Goal: Transaction & Acquisition: Subscribe to service/newsletter

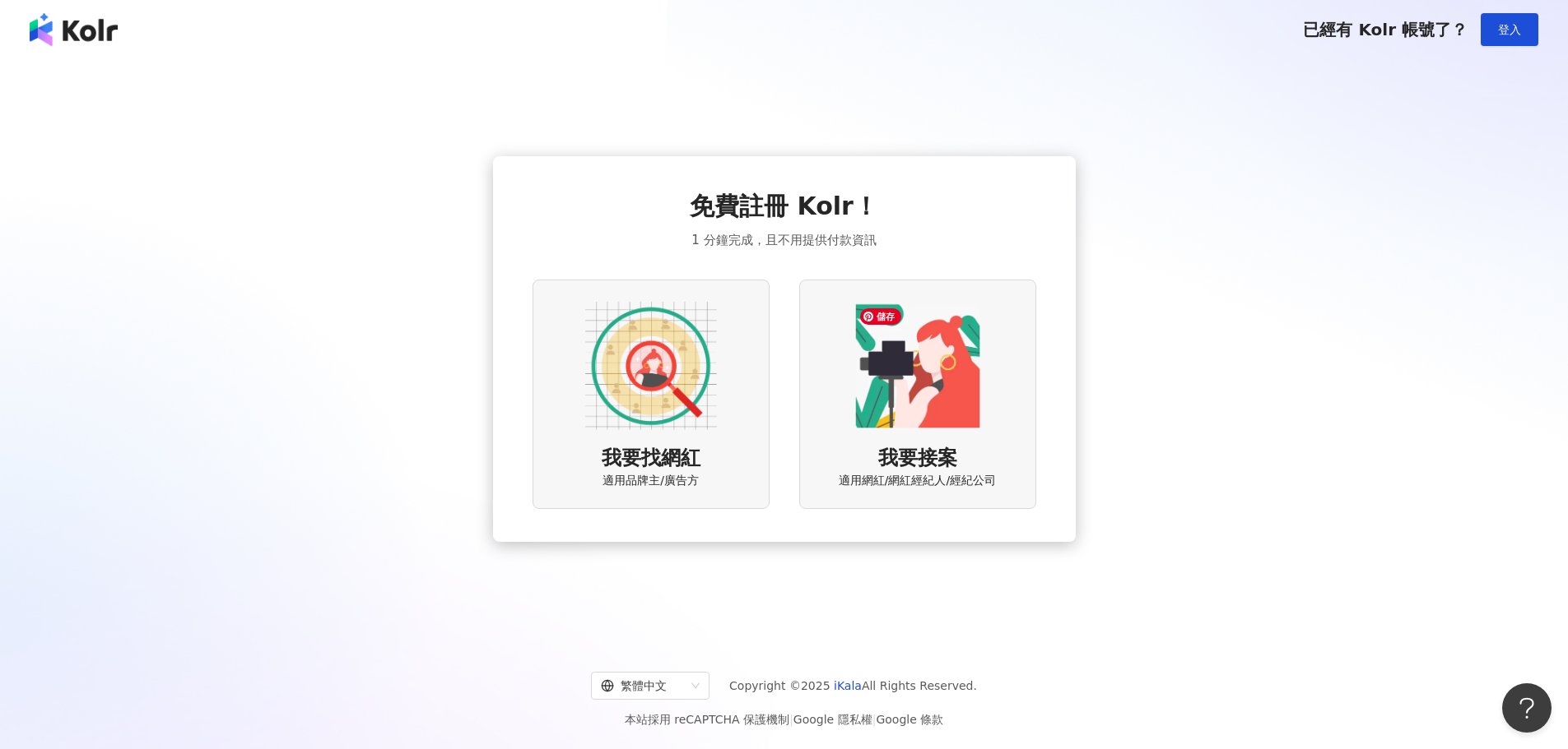
click at [877, 335] on img at bounding box center [918, 366] width 131 height 131
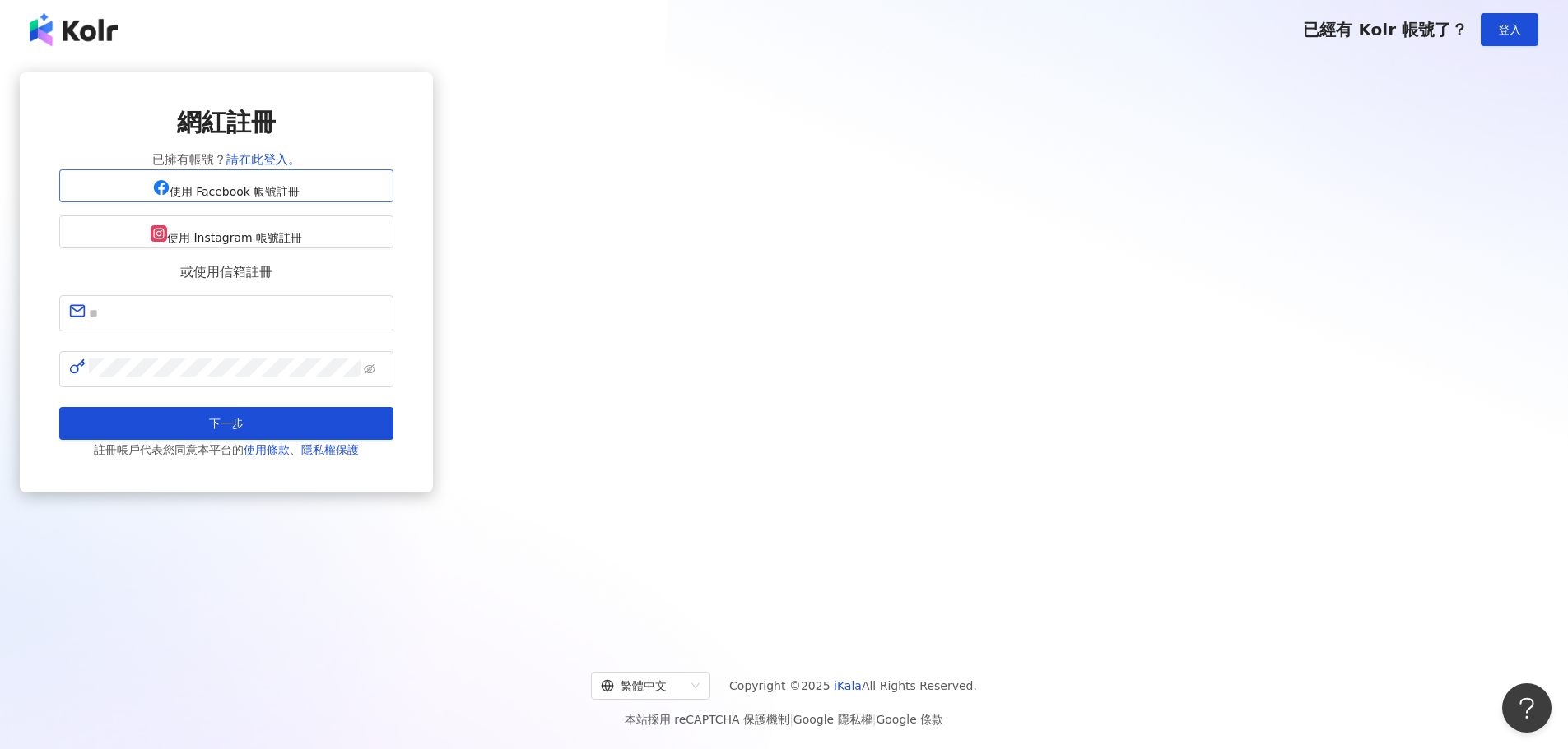
click at [300, 198] on span "使用 Facebook 帳號註冊" at bounding box center [235, 191] width 131 height 13
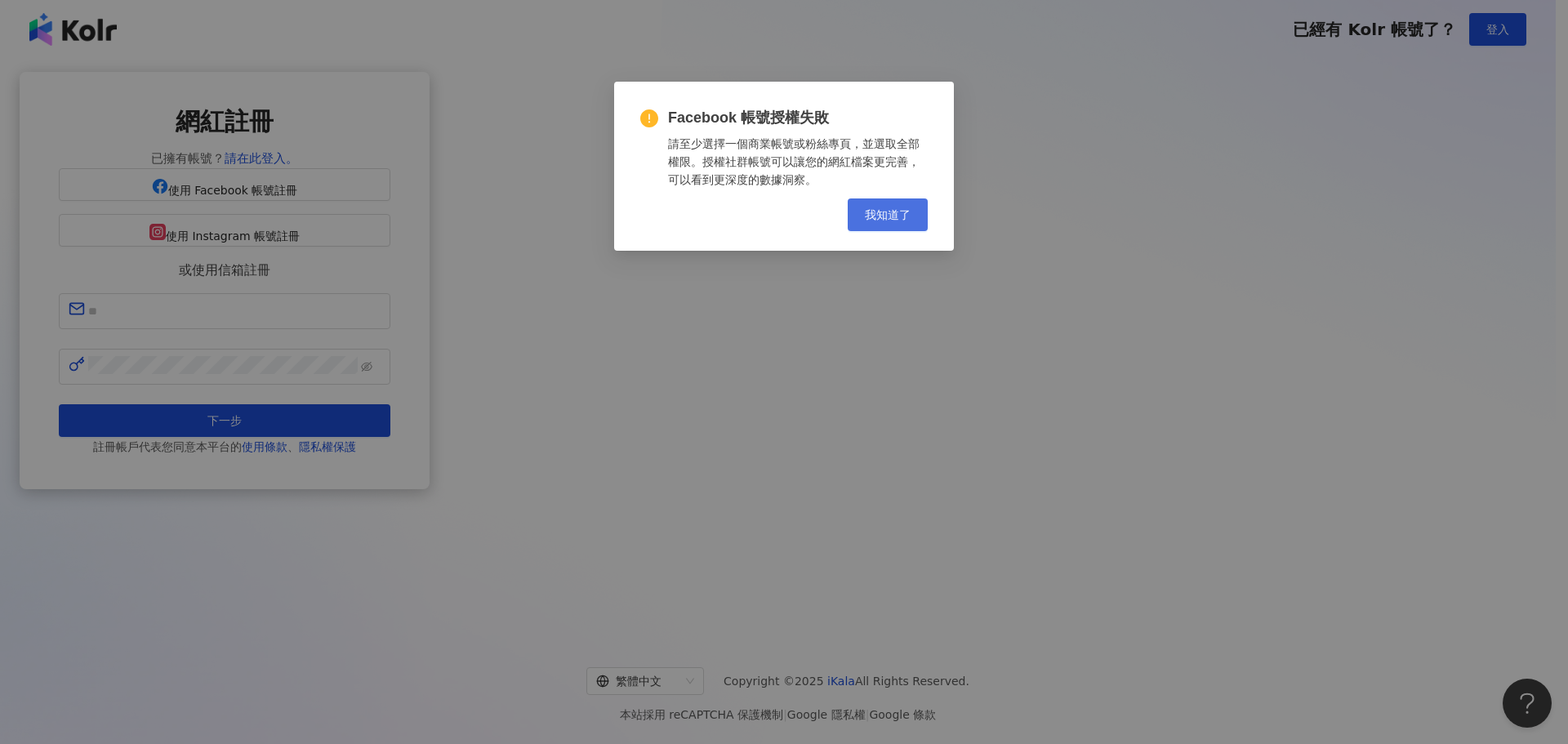
click at [881, 227] on button "我知道了" at bounding box center [888, 214] width 80 height 33
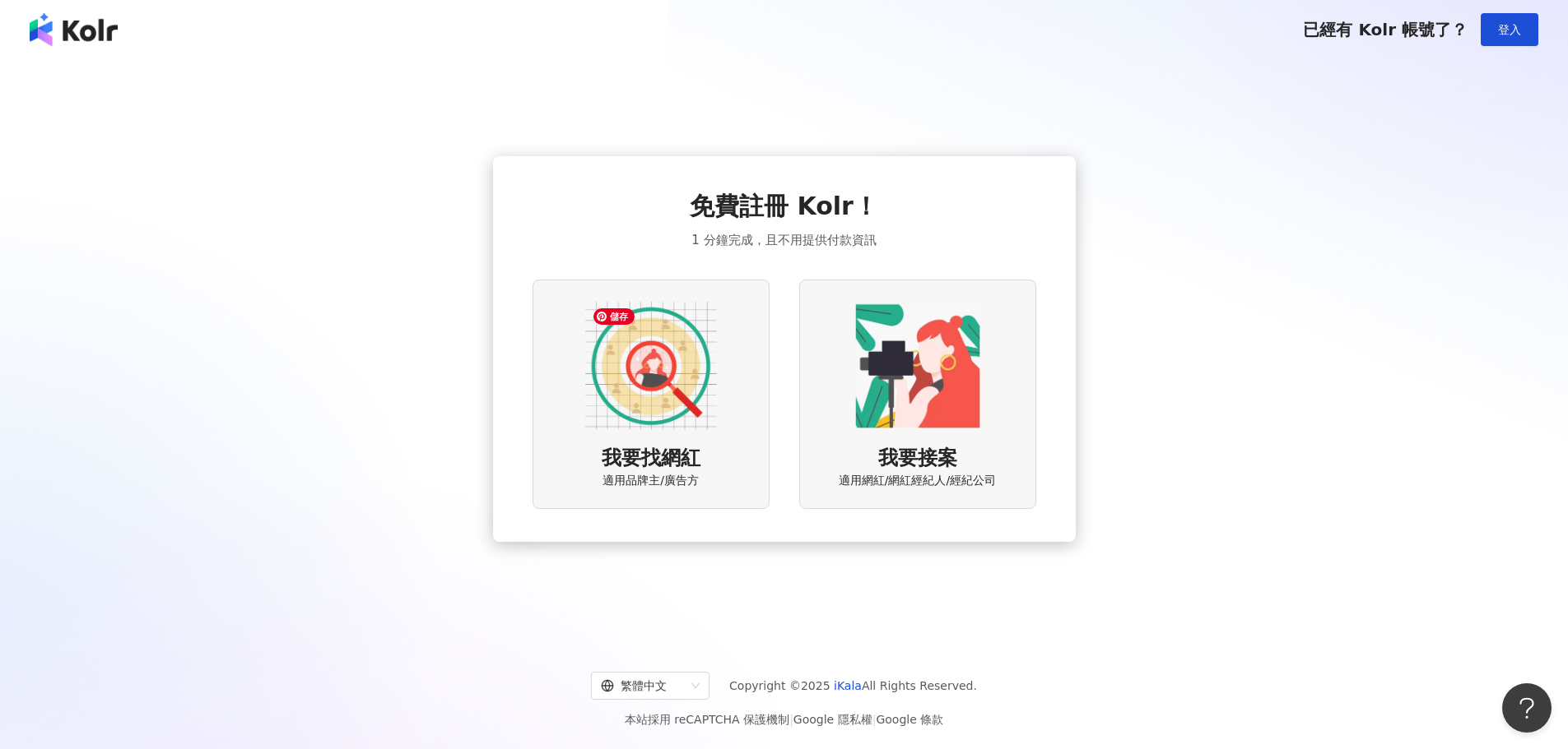
click at [685, 334] on img at bounding box center [651, 366] width 131 height 131
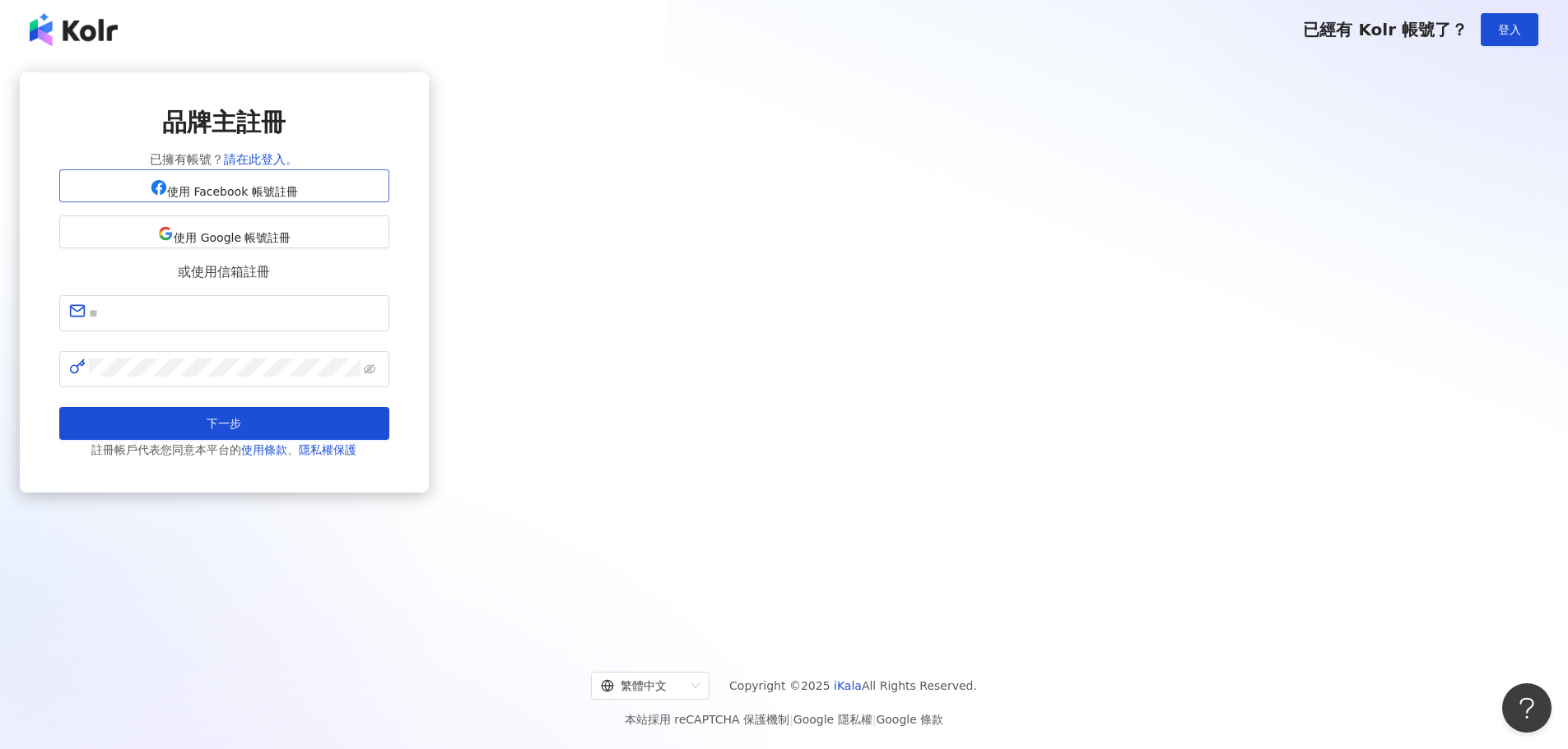
click at [298, 198] on span "使用 Facebook 帳號註冊" at bounding box center [232, 191] width 131 height 13
